Goal: Information Seeking & Learning: Learn about a topic

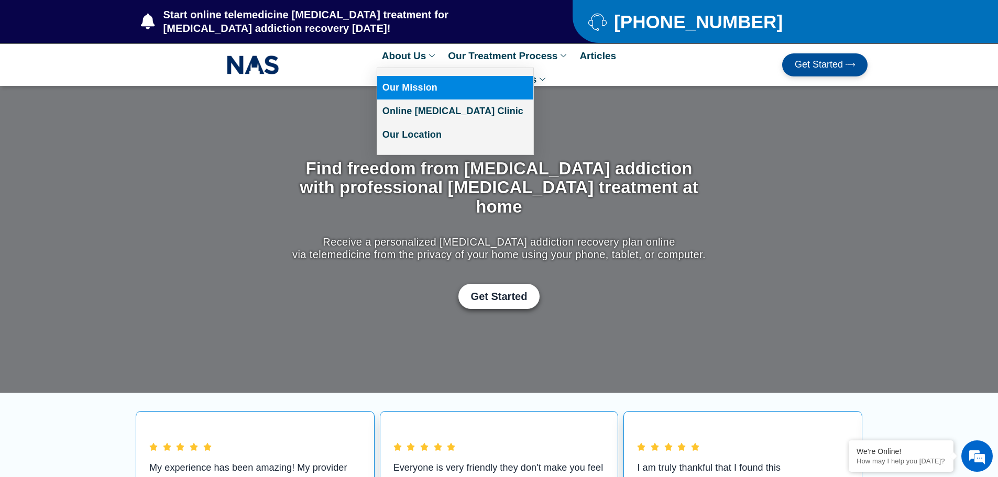
click at [415, 81] on link "Our Mission" at bounding box center [455, 88] width 156 height 24
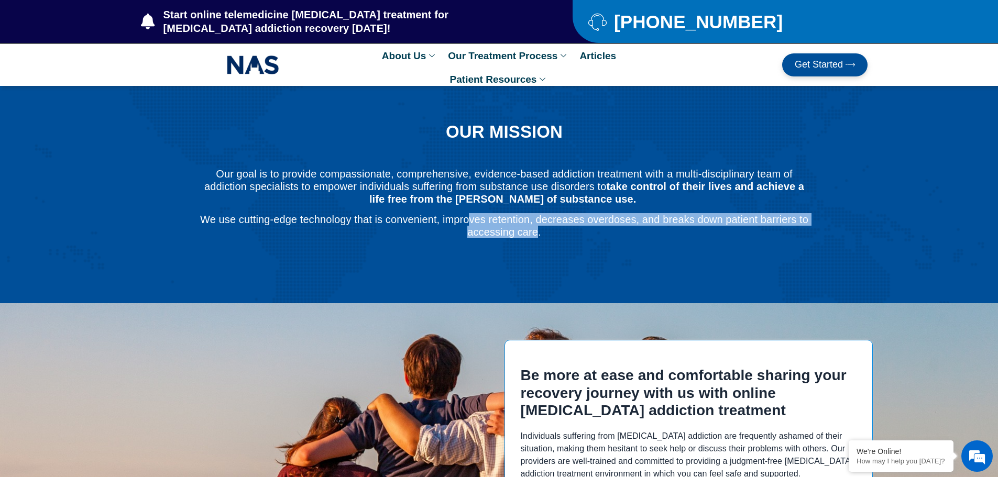
drag, startPoint x: 539, startPoint y: 237, endPoint x: 469, endPoint y: 219, distance: 71.9
click at [469, 219] on p "We use cutting-edge technology that is convenient, improves retention, decrease…" at bounding box center [504, 225] width 611 height 25
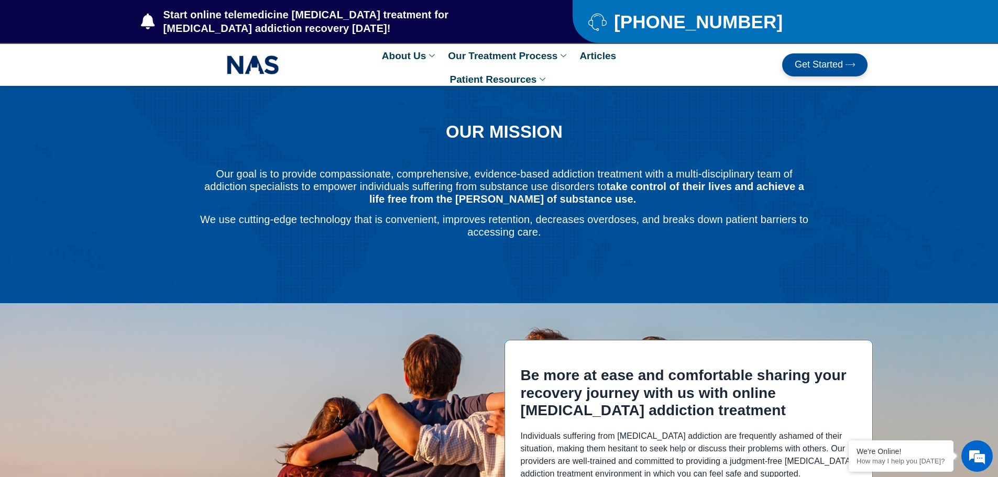
click at [405, 192] on p "Our goal is to provide compassionate, comprehensive, evidence-based addiction t…" at bounding box center [504, 187] width 611 height 38
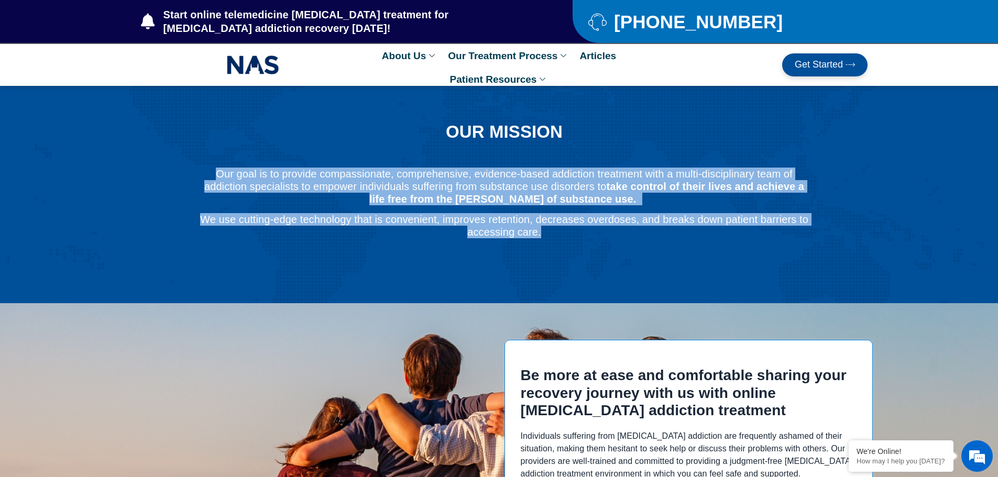
drag, startPoint x: 216, startPoint y: 172, endPoint x: 570, endPoint y: 228, distance: 358.6
click at [570, 228] on div "Our goal is to provide compassionate, comprehensive, evidence-based addiction t…" at bounding box center [504, 217] width 611 height 99
copy div "Our goal is to provide compassionate, comprehensive, evidence-based addiction t…"
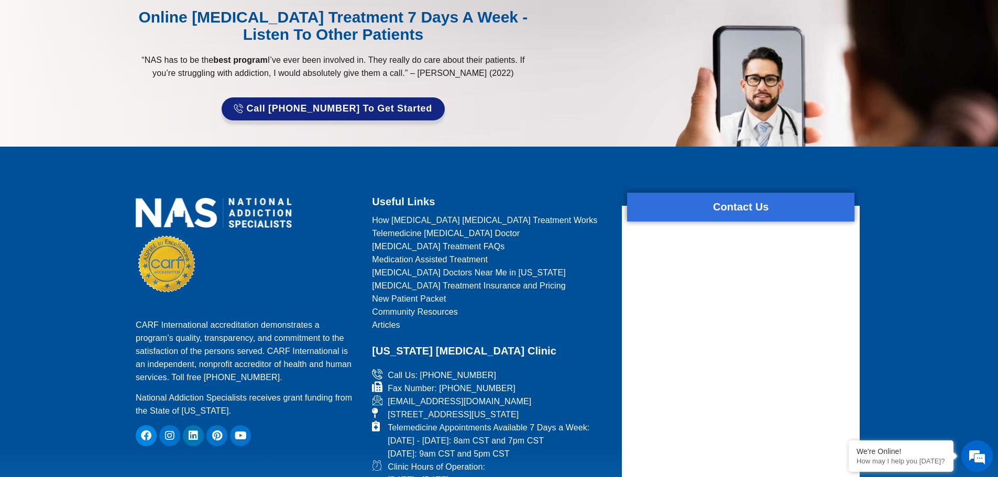
scroll to position [1476, 0]
